Goal: Information Seeking & Learning: Learn about a topic

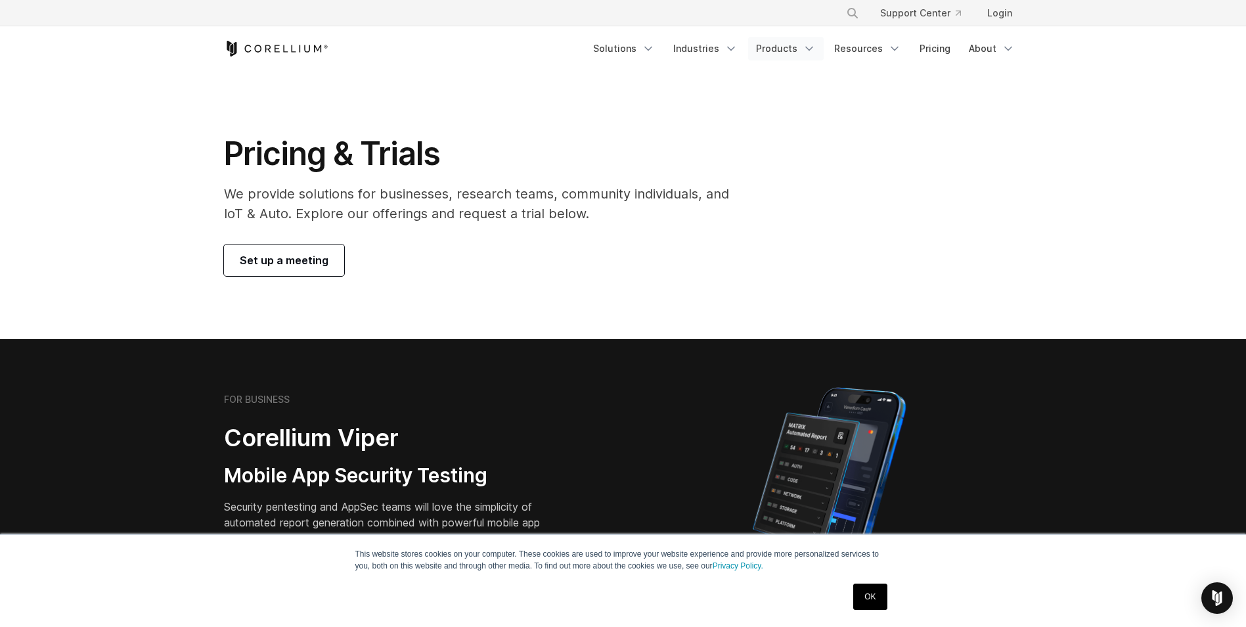
click at [786, 52] on link "Products" at bounding box center [786, 49] width 76 height 24
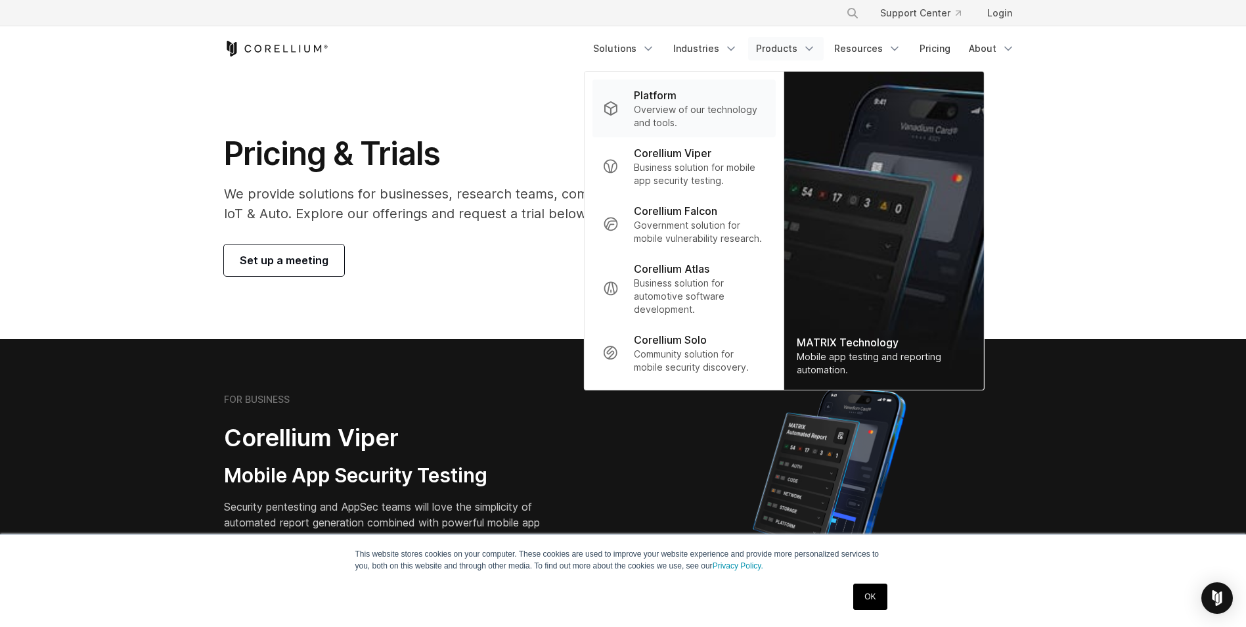
click at [677, 115] on p "Overview of our technology and tools." at bounding box center [699, 116] width 131 height 26
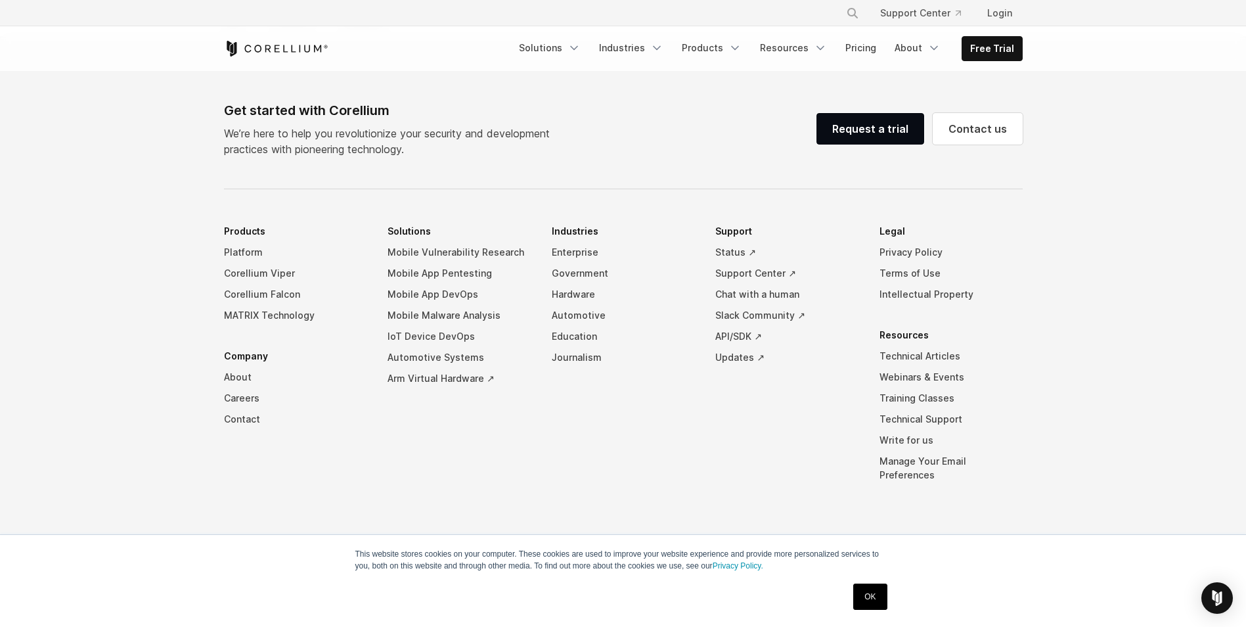
scroll to position [6212, 0]
drag, startPoint x: 877, startPoint y: 594, endPoint x: 871, endPoint y: 587, distance: 9.3
click at [876, 594] on link "OK" at bounding box center [869, 596] width 33 height 26
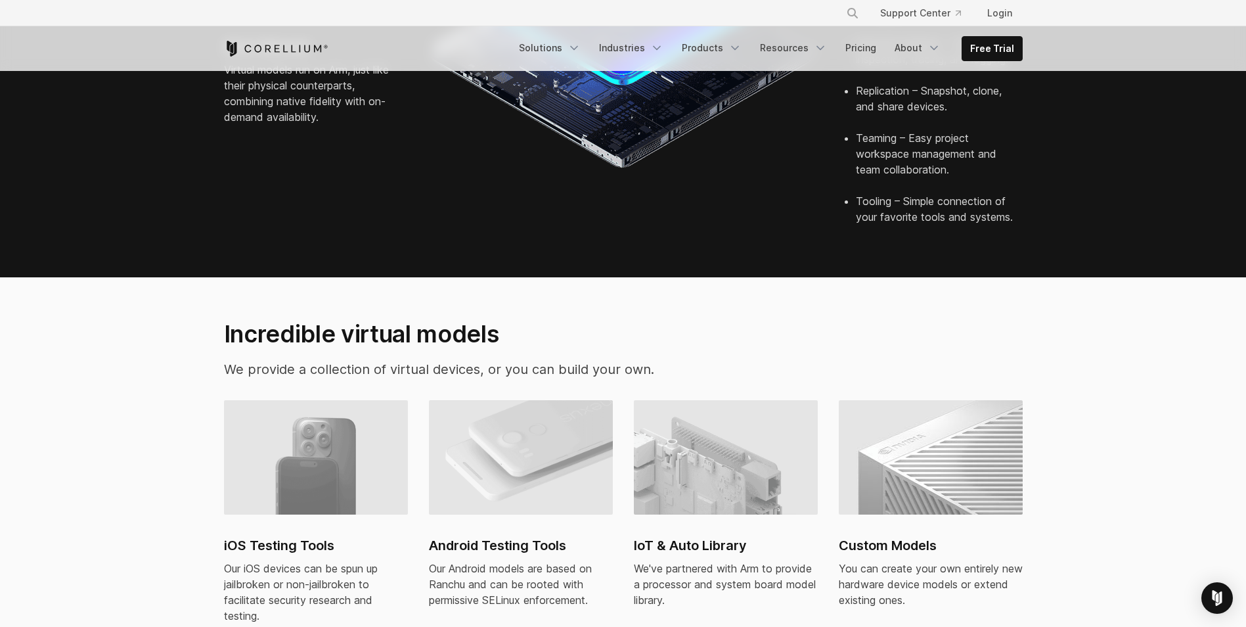
scroll to position [0, 0]
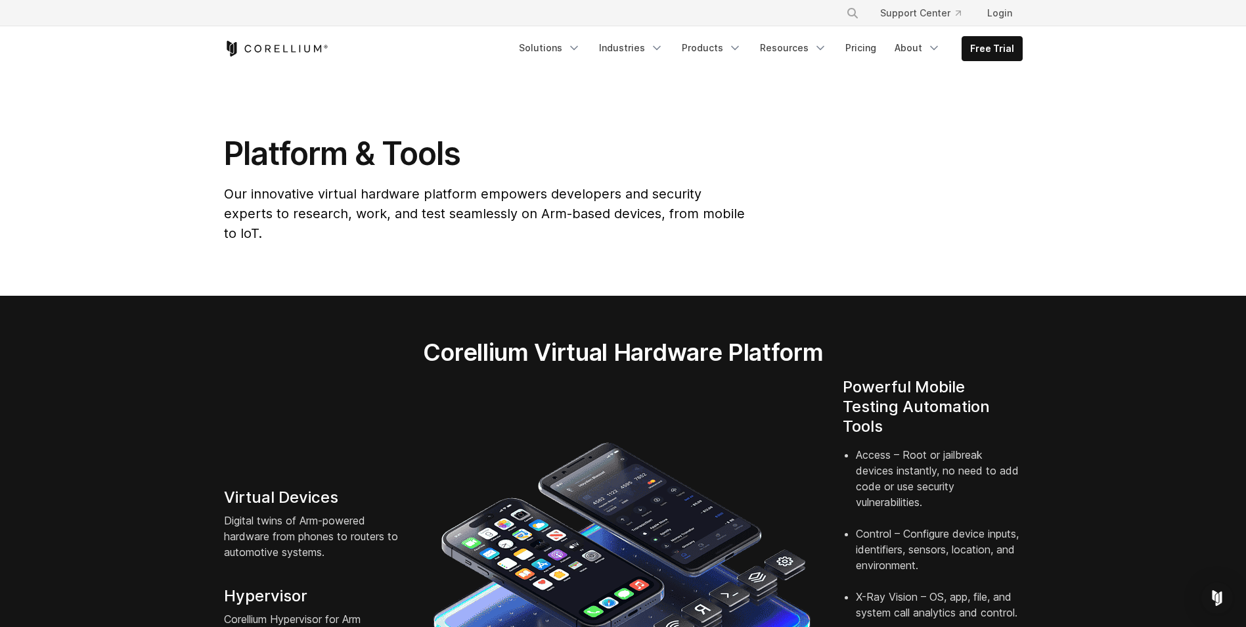
click at [1243, 1] on div "× Search our site... Support Center Login" at bounding box center [623, 13] width 1246 height 26
click at [659, 47] on icon "Navigation Menu" at bounding box center [656, 47] width 13 height 13
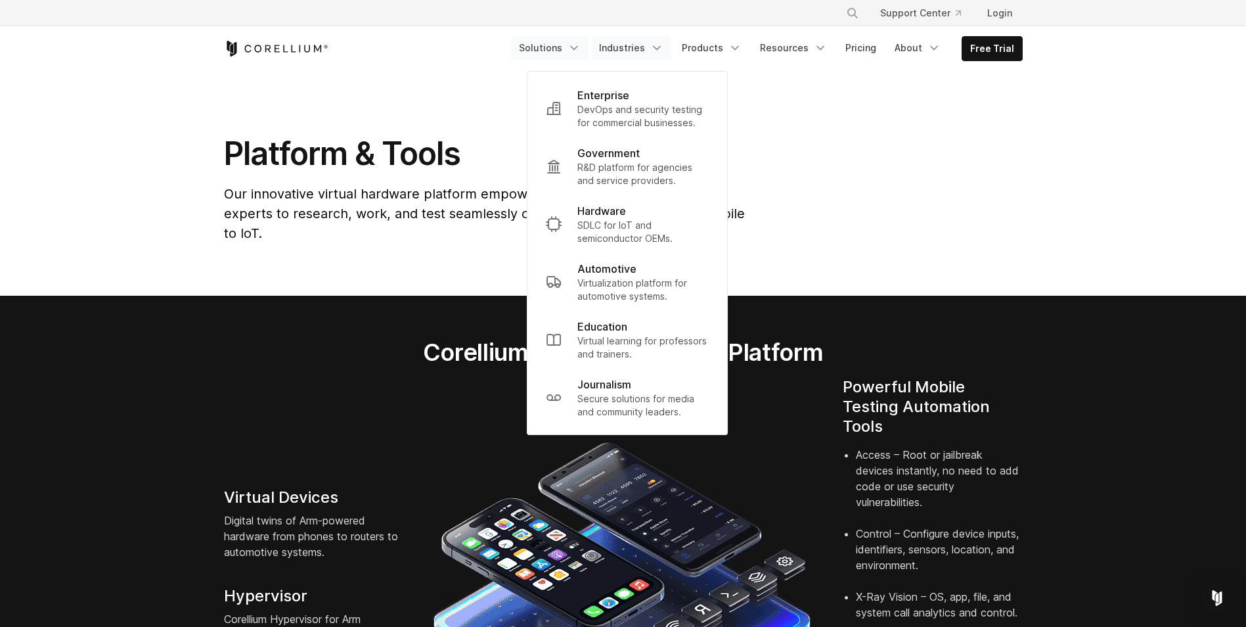
click at [571, 46] on link "Solutions" at bounding box center [550, 48] width 78 height 24
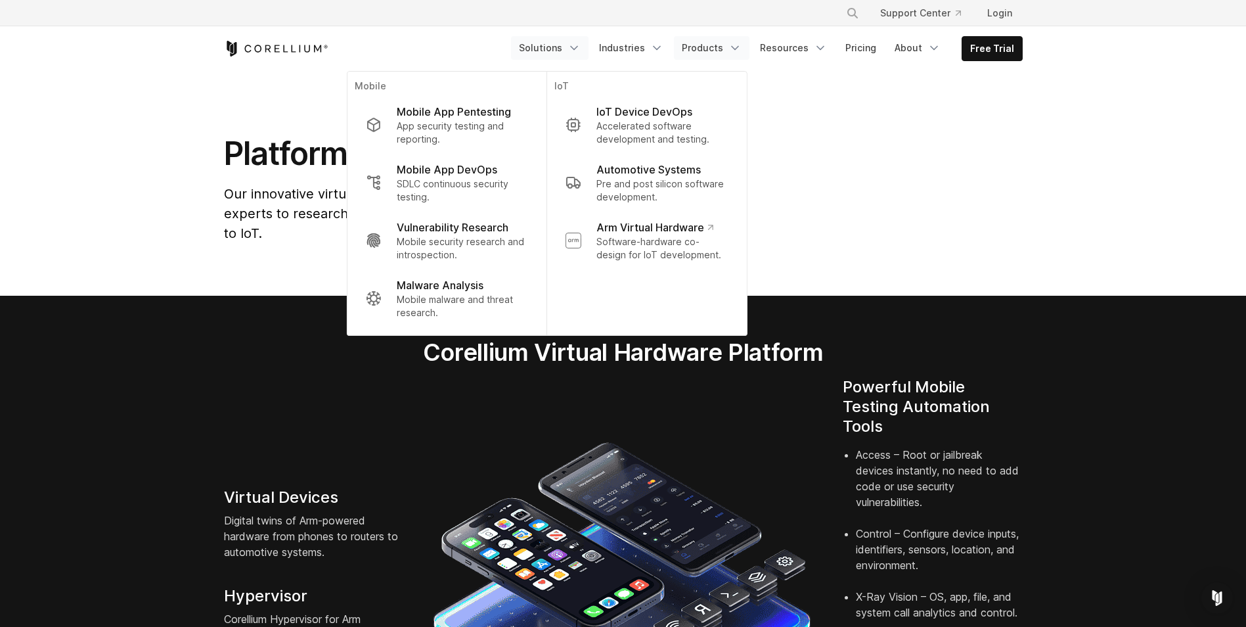
click at [717, 46] on link "Products" at bounding box center [712, 48] width 76 height 24
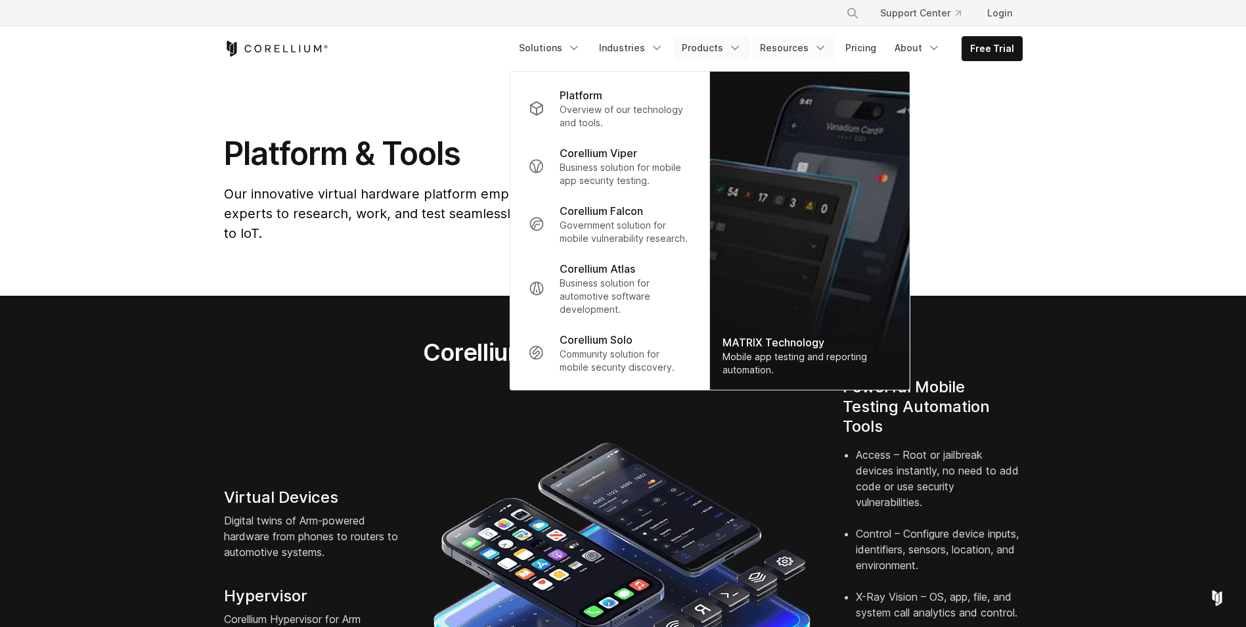
click at [819, 42] on icon "Navigation Menu" at bounding box center [820, 47] width 13 height 13
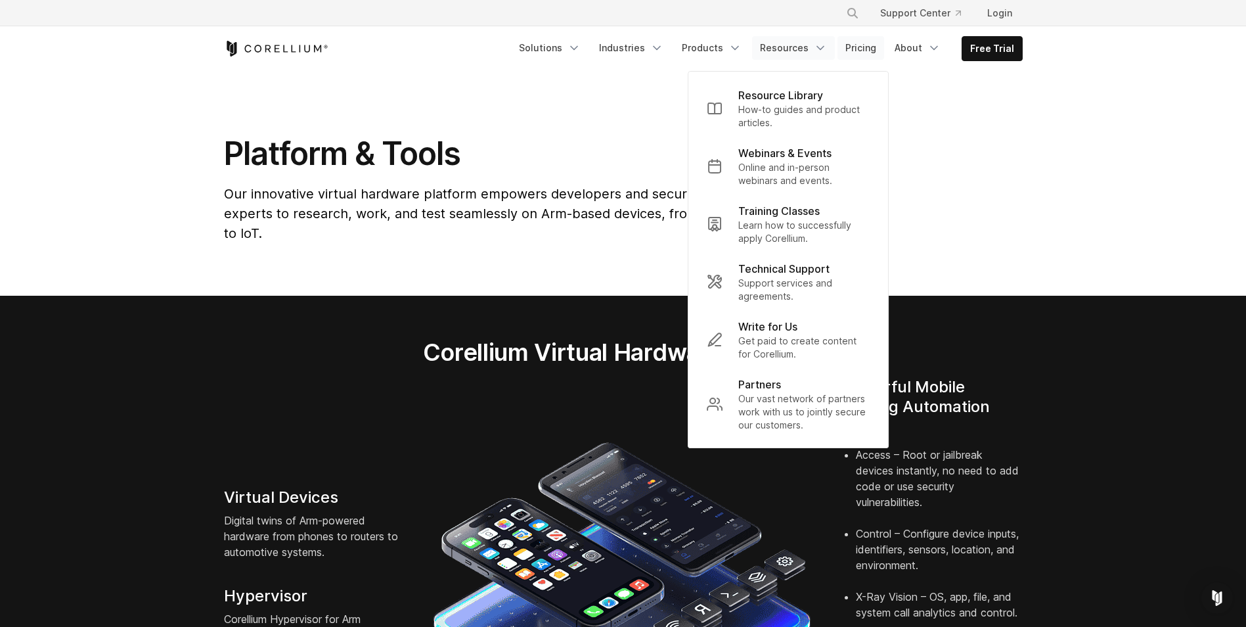
click at [862, 46] on link "Pricing" at bounding box center [860, 48] width 47 height 24
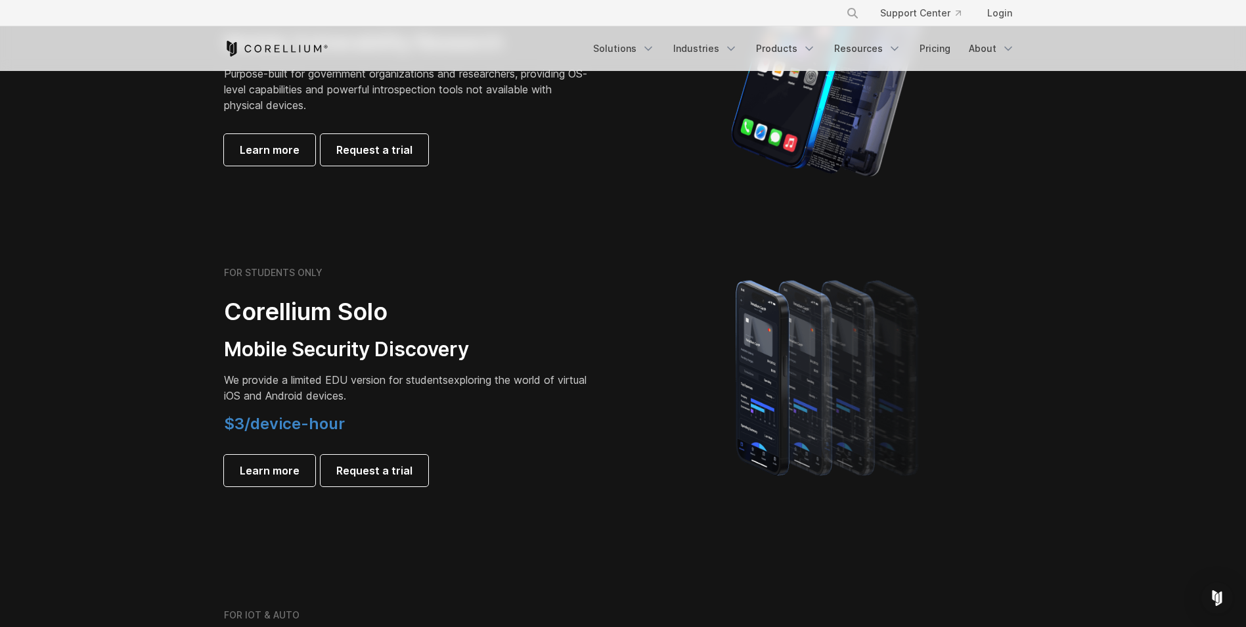
scroll to position [788, 0]
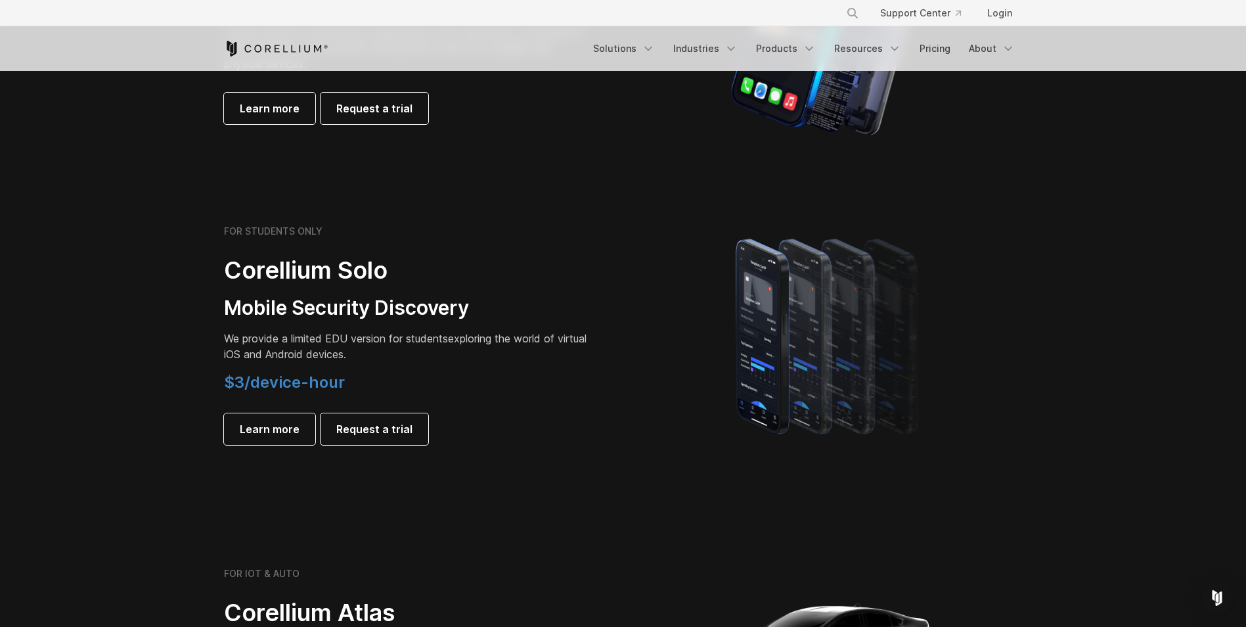
click at [224, 382] on span "$3/device-hour" at bounding box center [284, 381] width 121 height 19
drag, startPoint x: 244, startPoint y: 382, endPoint x: 340, endPoint y: 382, distance: 95.9
click at [340, 382] on span "$3/device-hour" at bounding box center [284, 381] width 121 height 19
click at [225, 380] on span "$3/device-hour" at bounding box center [284, 381] width 121 height 19
drag, startPoint x: 225, startPoint y: 380, endPoint x: 337, endPoint y: 382, distance: 111.7
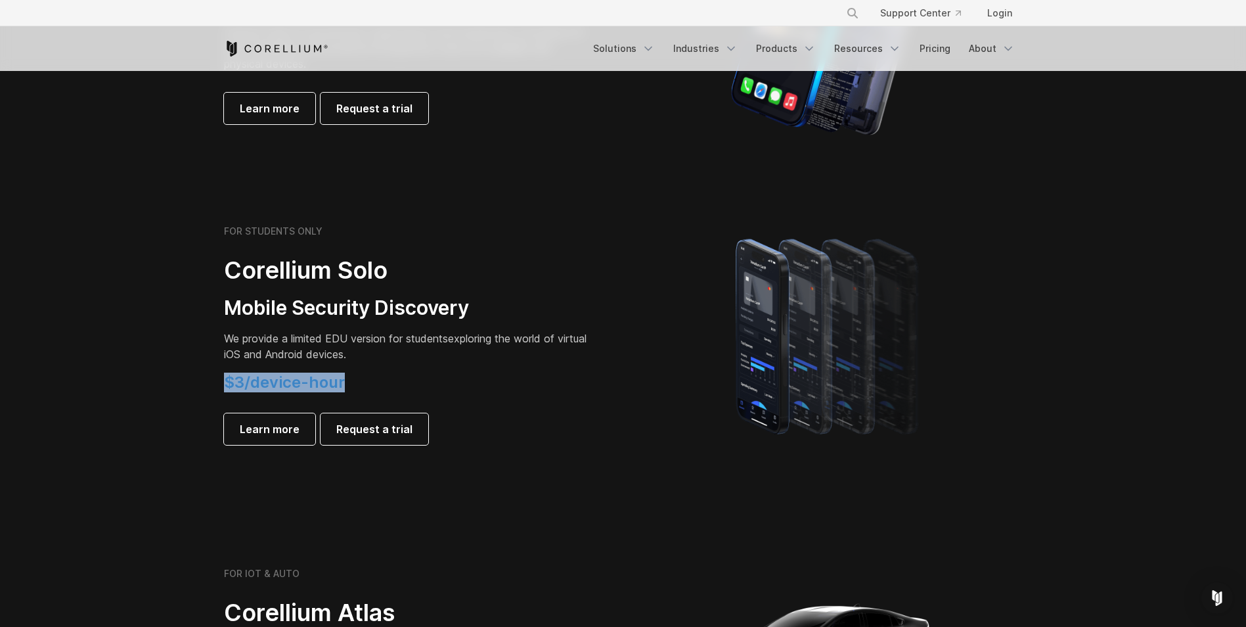
click at [337, 382] on span "$3/device-hour" at bounding box center [284, 381] width 121 height 19
copy span "$3/device-hour"
